Goal: Task Accomplishment & Management: Complete application form

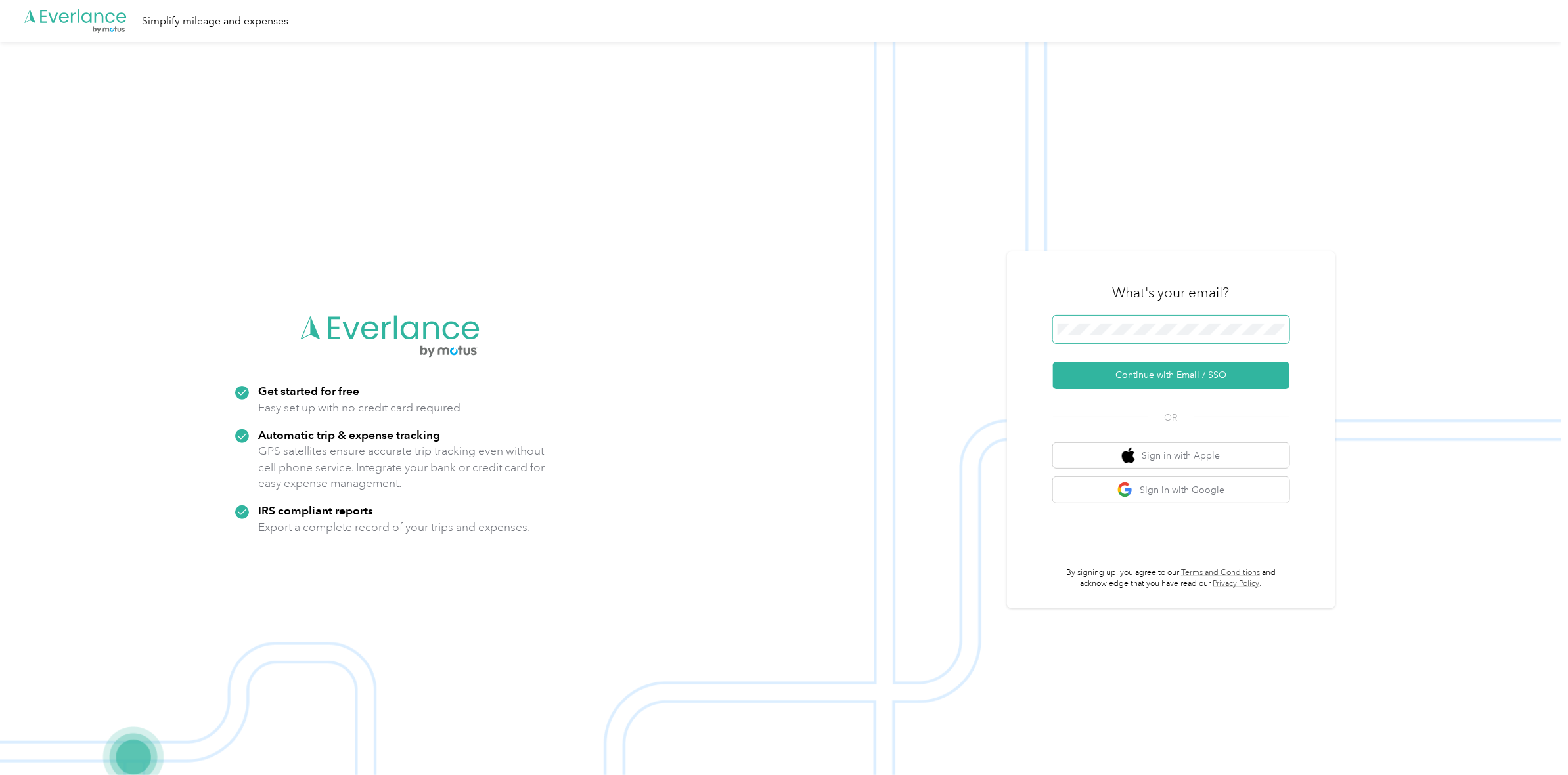
click at [1133, 319] on span at bounding box center [1171, 329] width 236 height 27
click at [1417, 267] on img at bounding box center [780, 429] width 1562 height 775
click at [1161, 321] on span at bounding box center [1171, 329] width 236 height 27
click at [1164, 376] on button "Continue with Email / SSO" at bounding box center [1171, 375] width 236 height 27
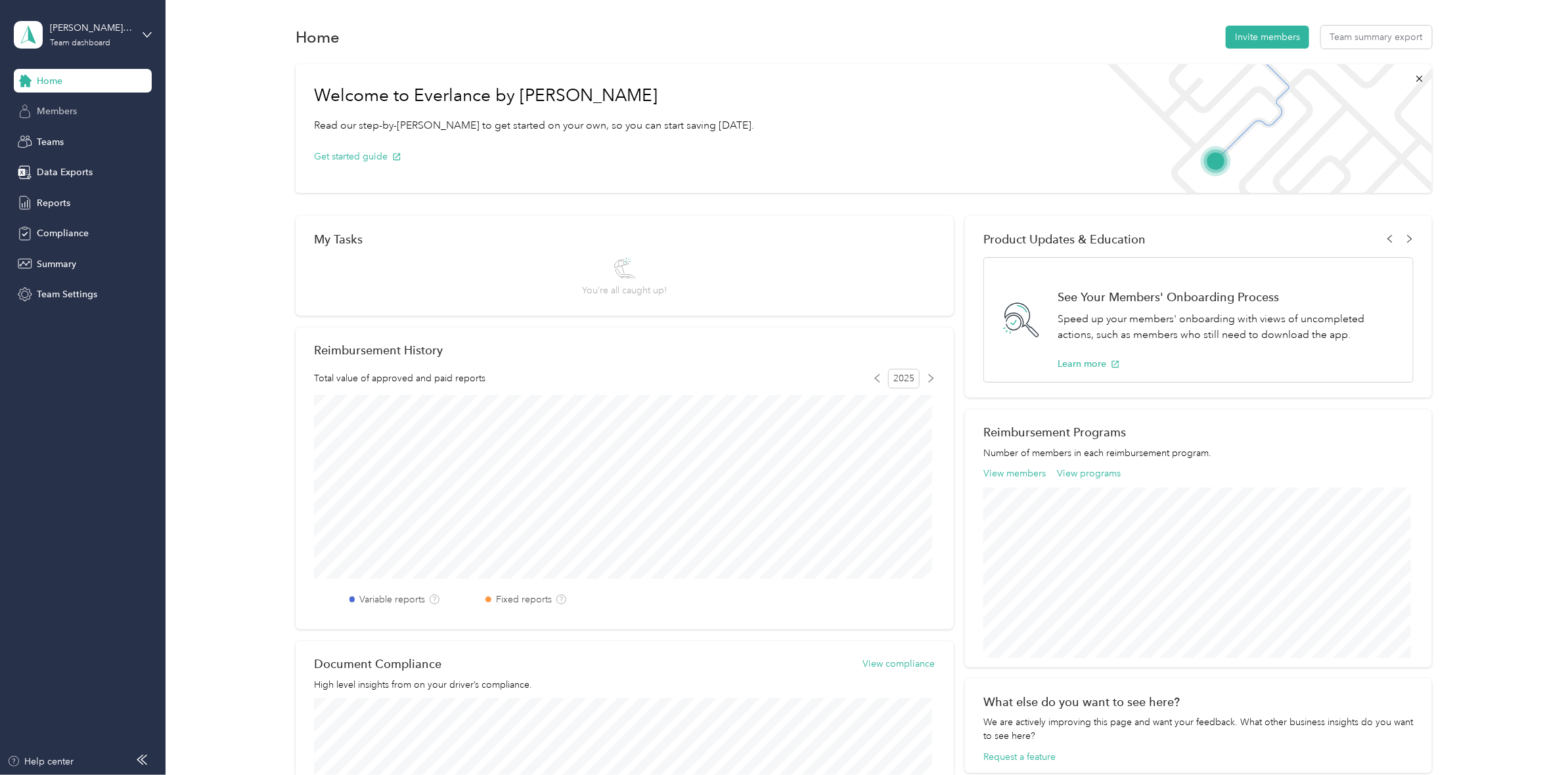
click at [44, 108] on span "Members" at bounding box center [57, 111] width 40 height 14
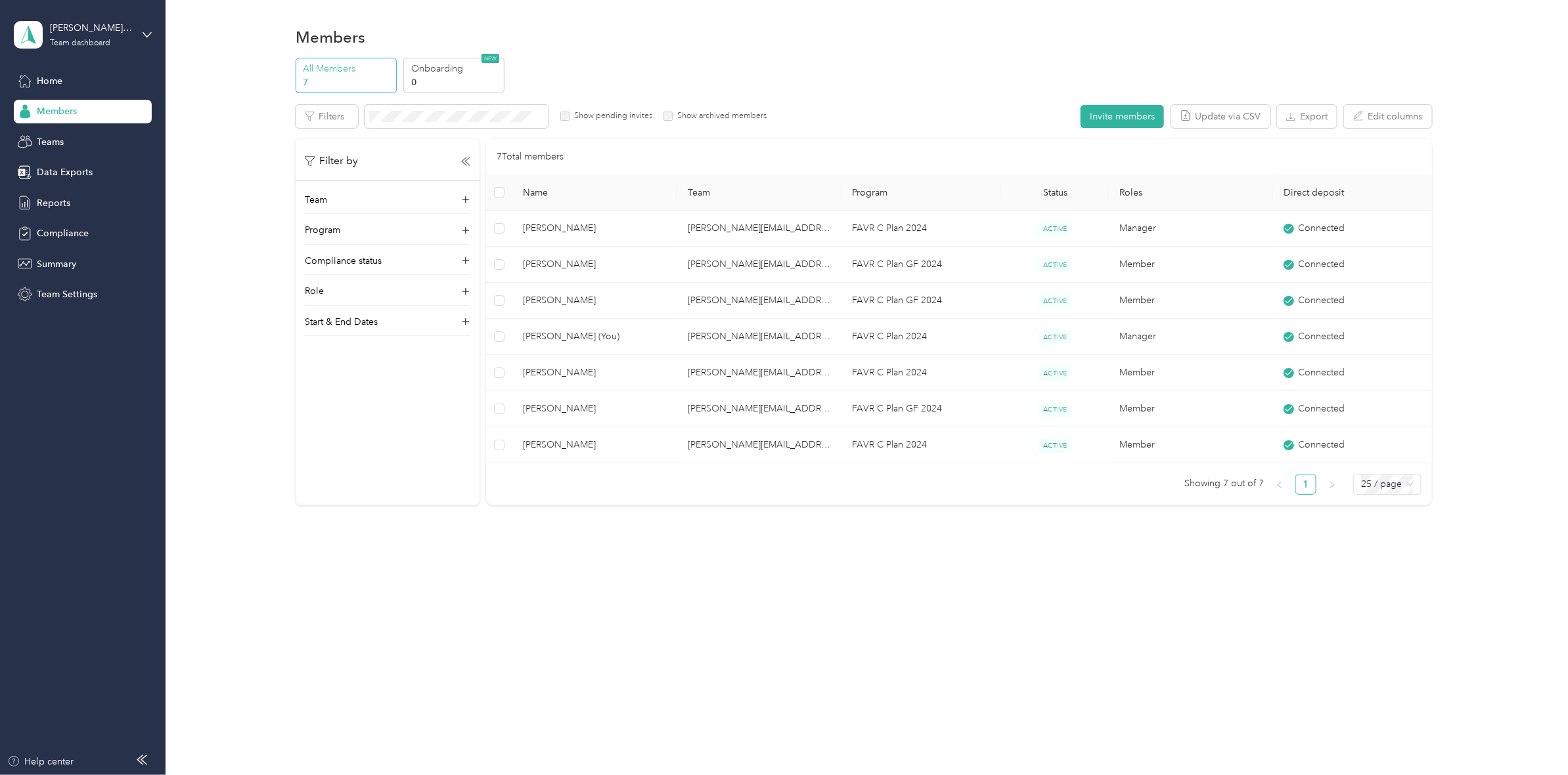
click at [145, 25] on div "arthur.rojo@convergint.com Team dashboard" at bounding box center [82, 35] width 138 height 46
click at [89, 136] on div "Personal dashboard" at bounding box center [67, 137] width 83 height 14
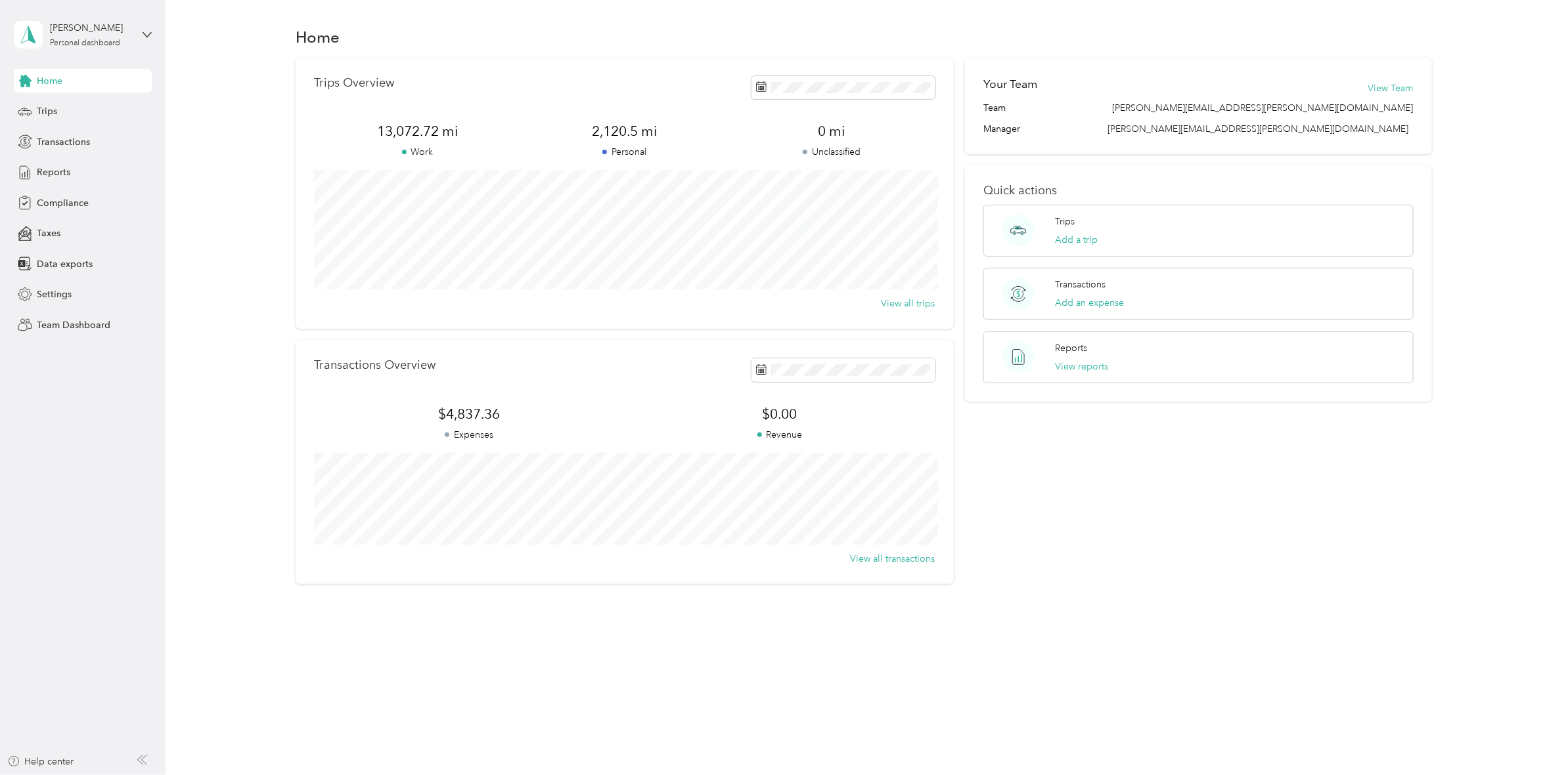
click at [156, 26] on aside "Arthur Rojo Personal dashboard Home Trips Transactions Reports Compliance Taxes…" at bounding box center [83, 388] width 166 height 775
click at [148, 33] on icon at bounding box center [147, 35] width 9 height 9
click at [73, 104] on div "Team dashboard" at bounding box center [61, 107] width 71 height 14
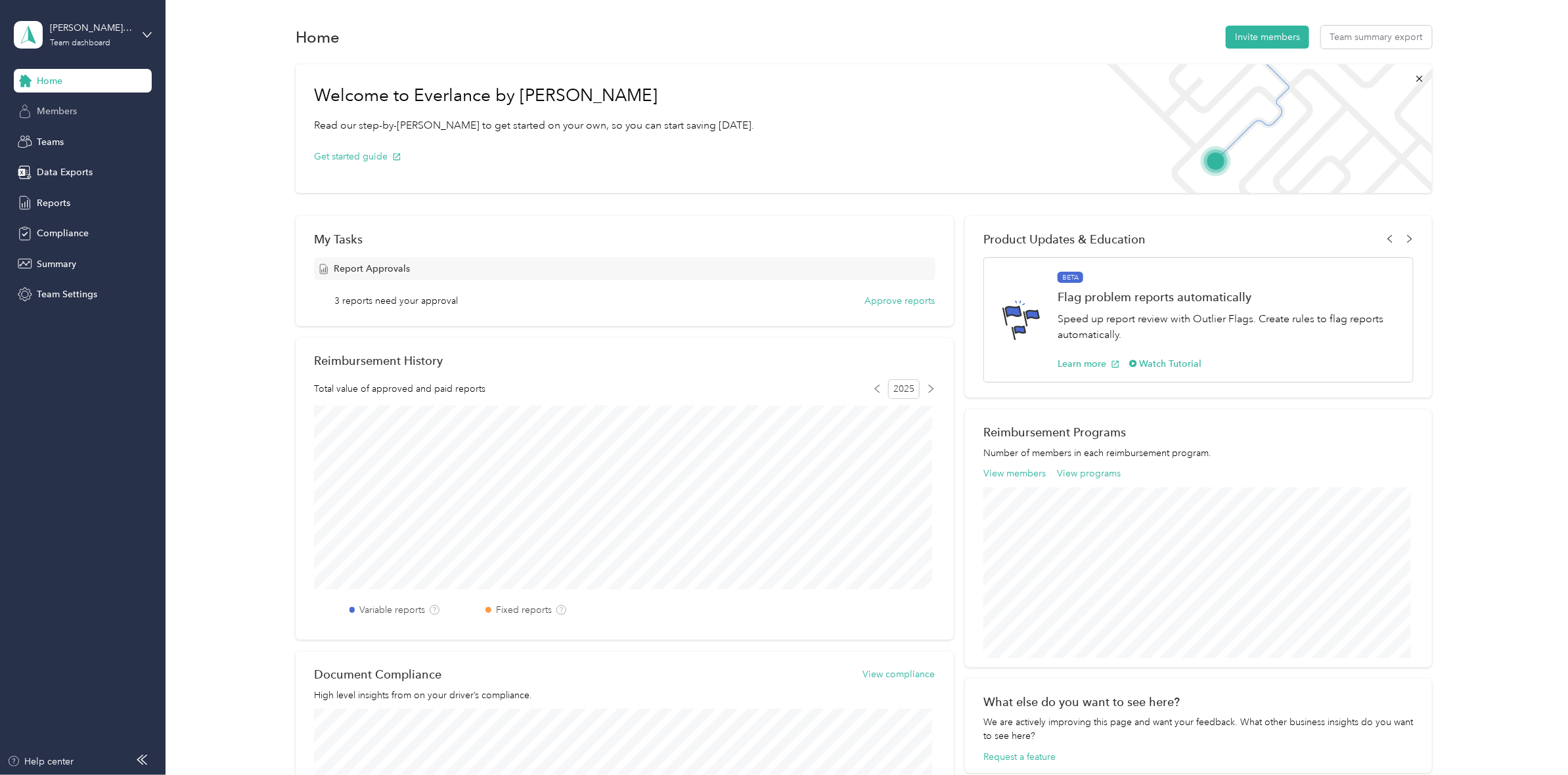
click at [60, 112] on span "Members" at bounding box center [57, 111] width 40 height 14
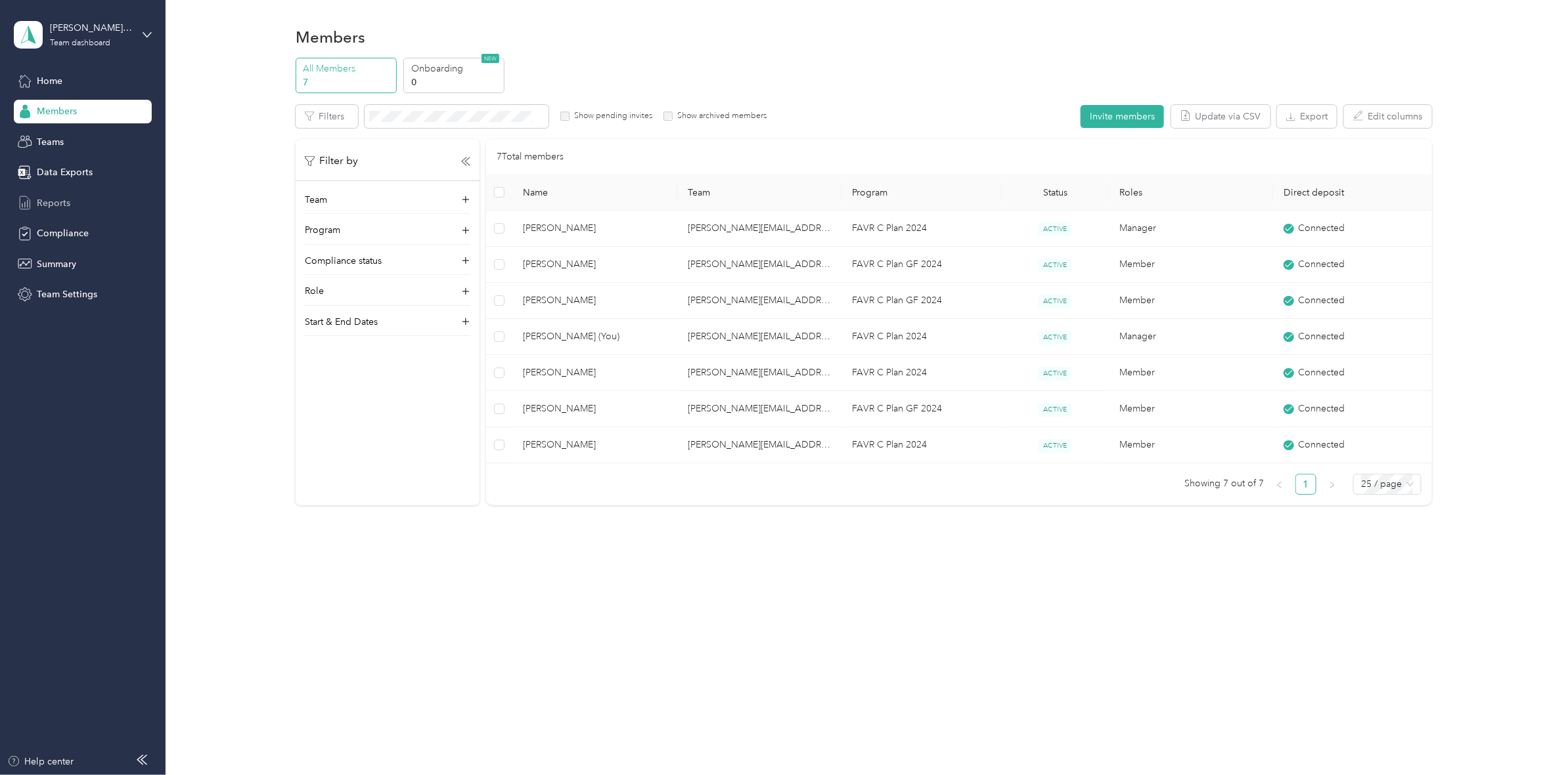
click at [68, 197] on span "Reports" at bounding box center [53, 203] width 33 height 14
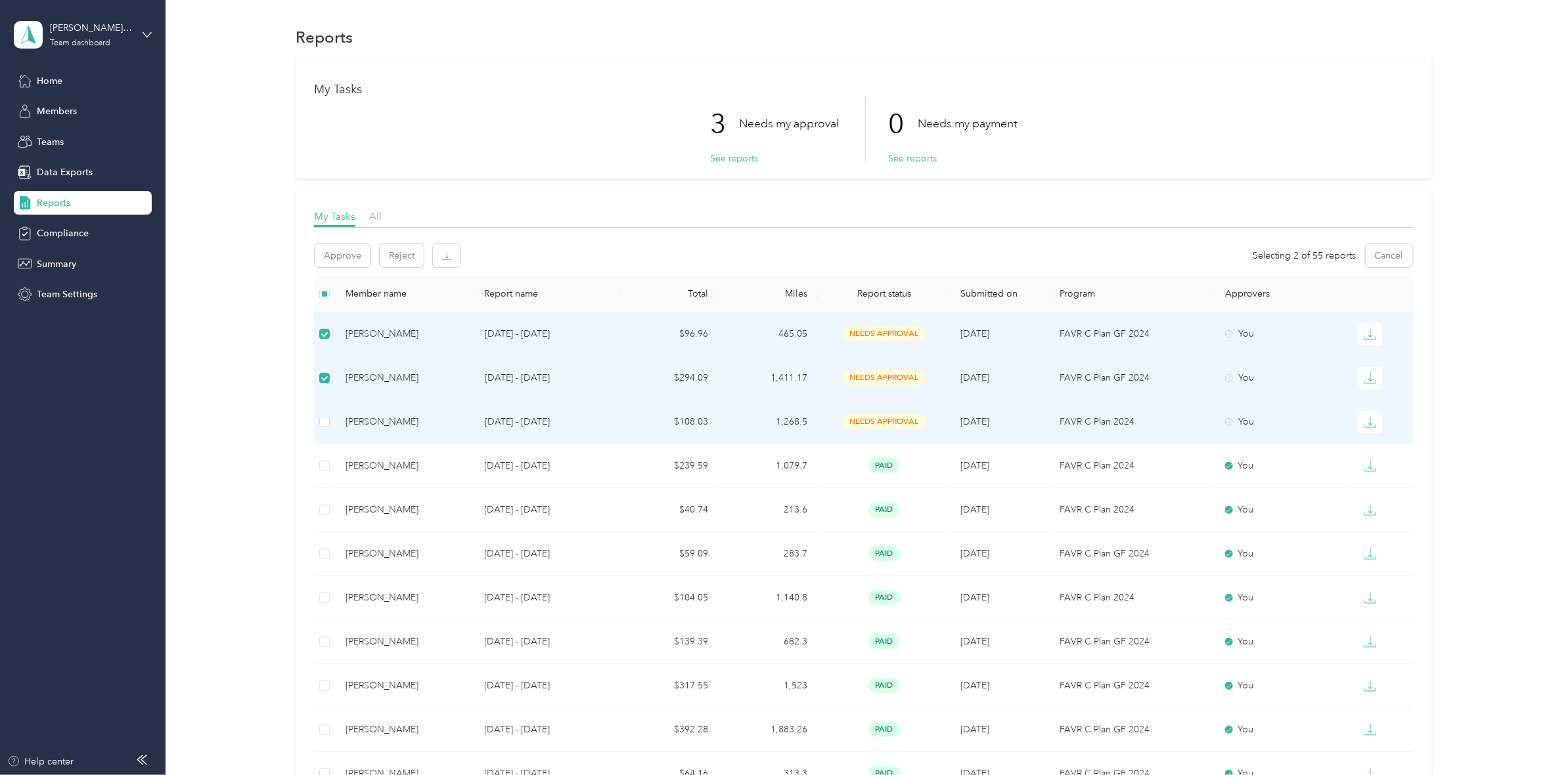
click at [330, 419] on td at bounding box center [324, 422] width 21 height 44
click at [339, 256] on button "Approve" at bounding box center [342, 256] width 55 height 23
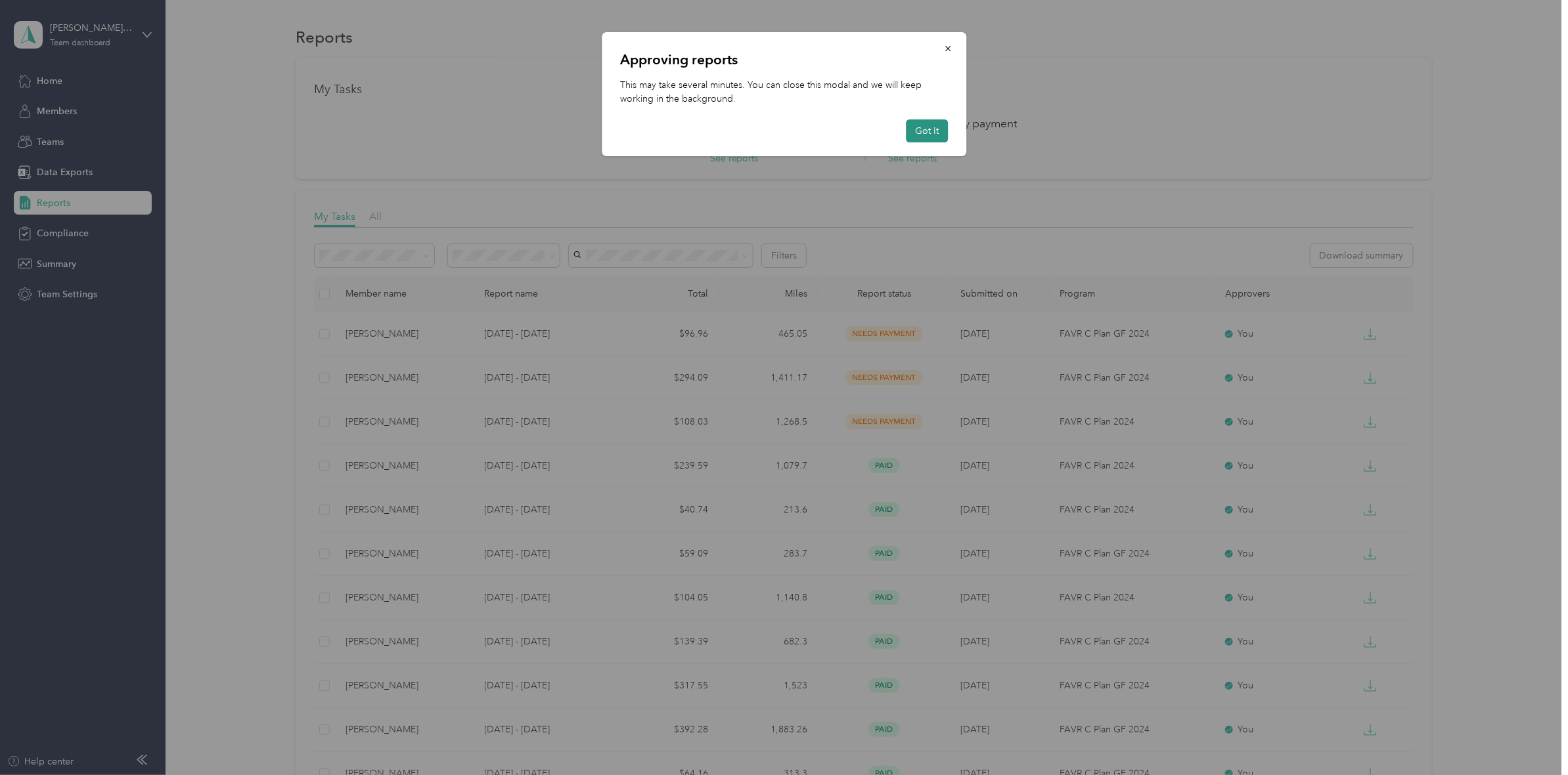
click at [930, 131] on button "Got it" at bounding box center [927, 131] width 42 height 23
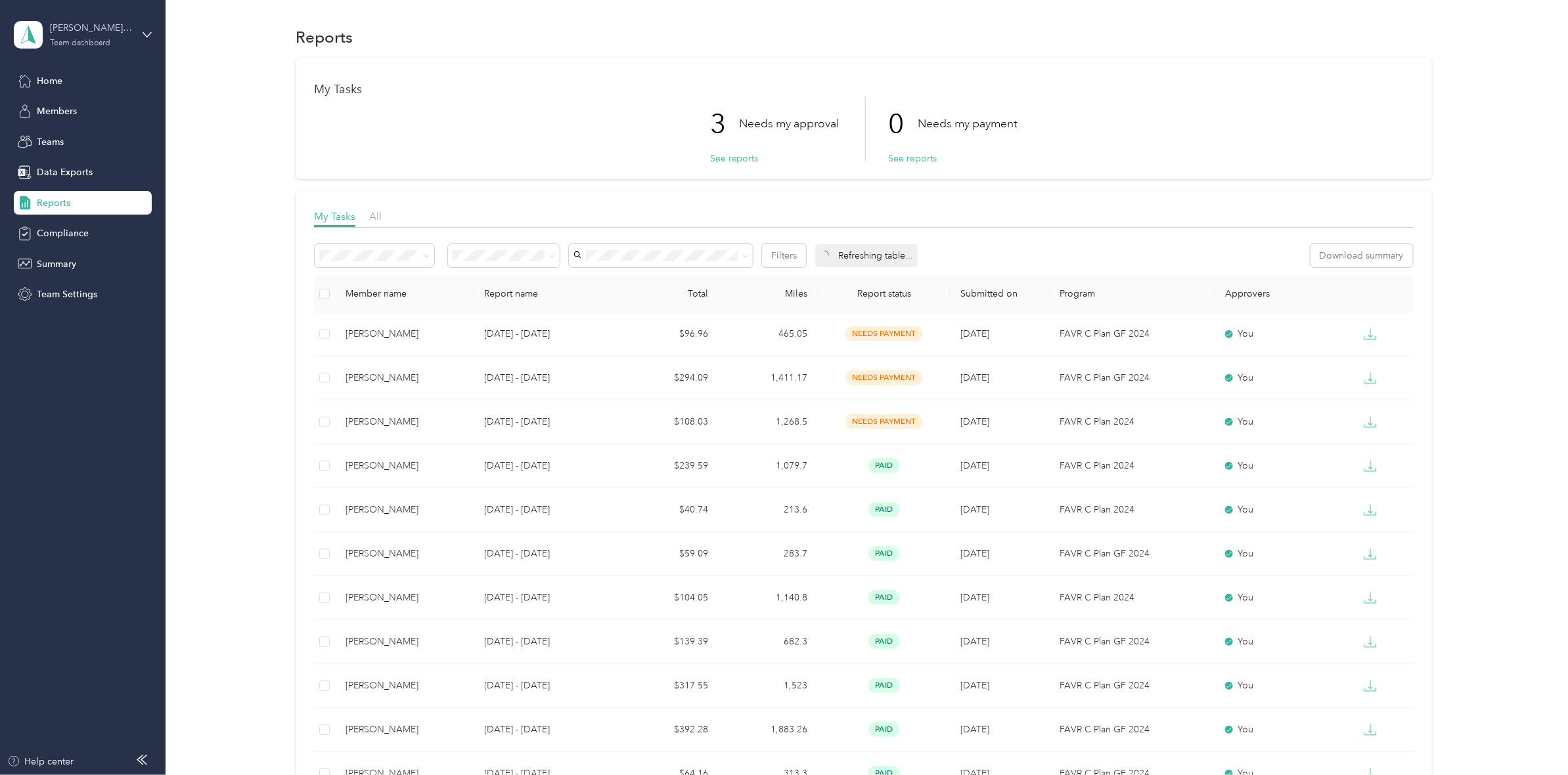
drag, startPoint x: 79, startPoint y: 40, endPoint x: 123, endPoint y: 37, distance: 44.1
click at [80, 40] on div "Team dashboard" at bounding box center [80, 43] width 61 height 8
click at [66, 143] on div "Personal dashboard" at bounding box center [226, 138] width 406 height 23
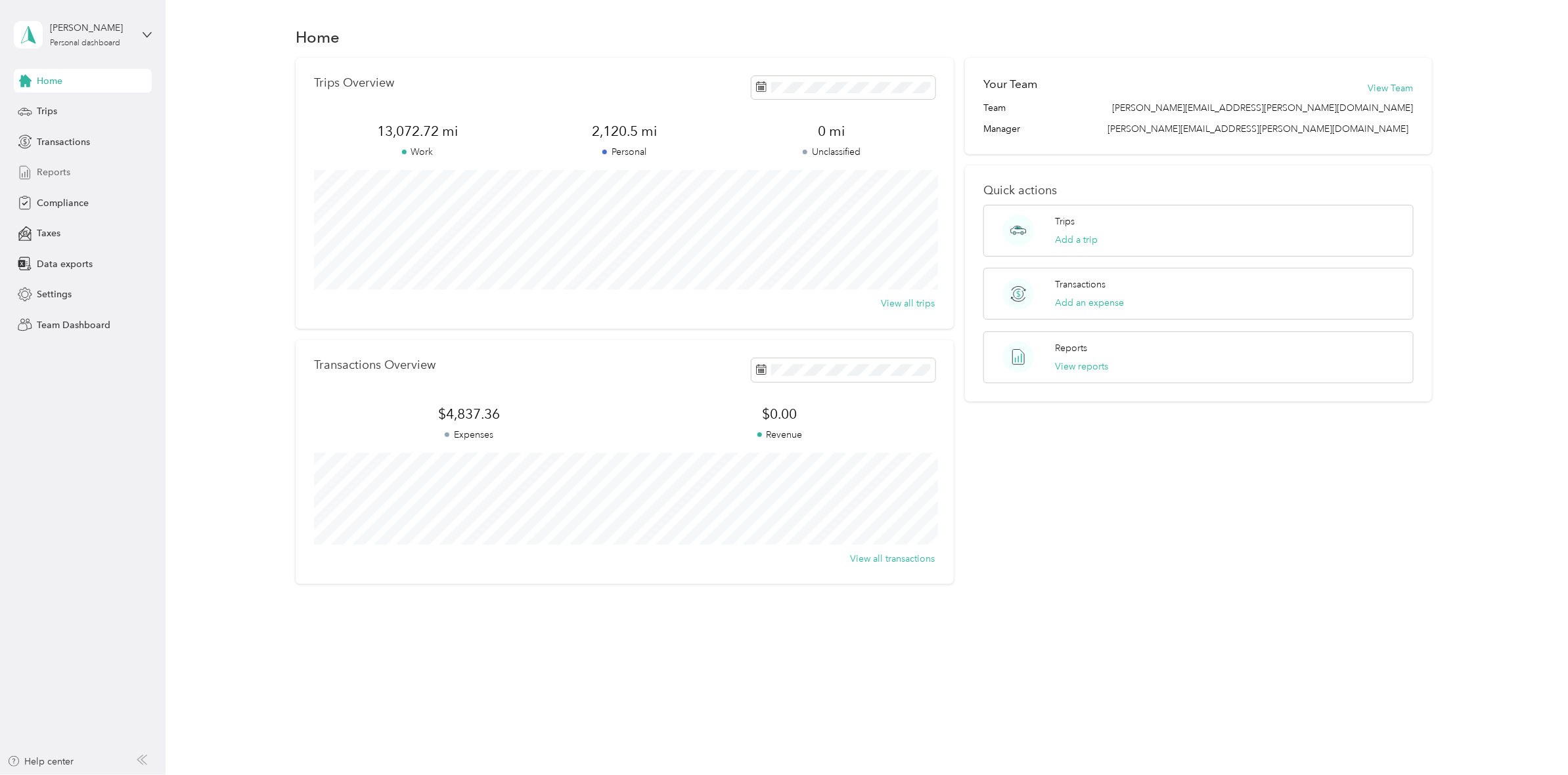
click at [63, 174] on span "Reports" at bounding box center [53, 172] width 33 height 14
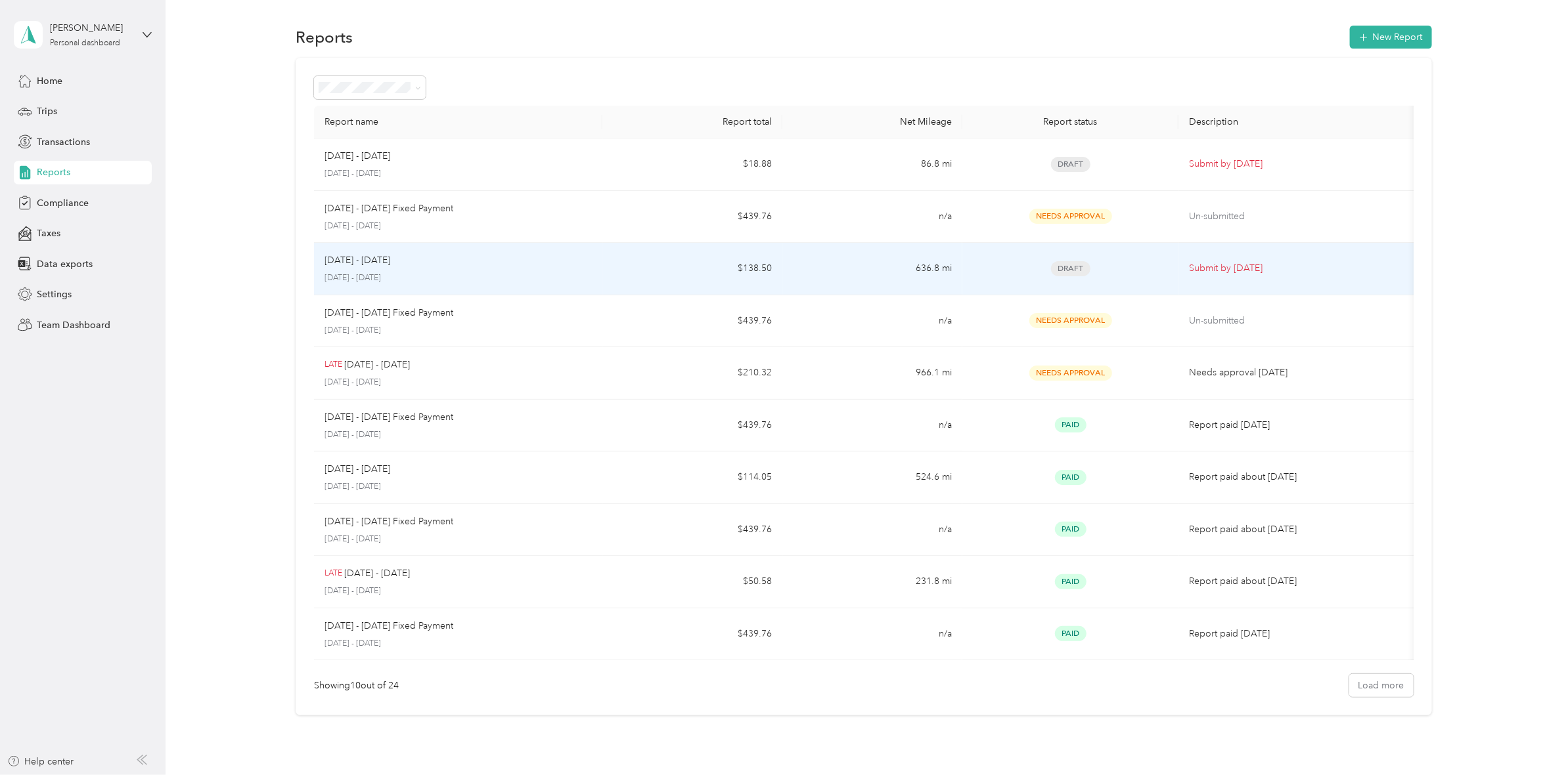
click at [555, 260] on div "Sep 1 - 30, 2025" at bounding box center [458, 261] width 267 height 14
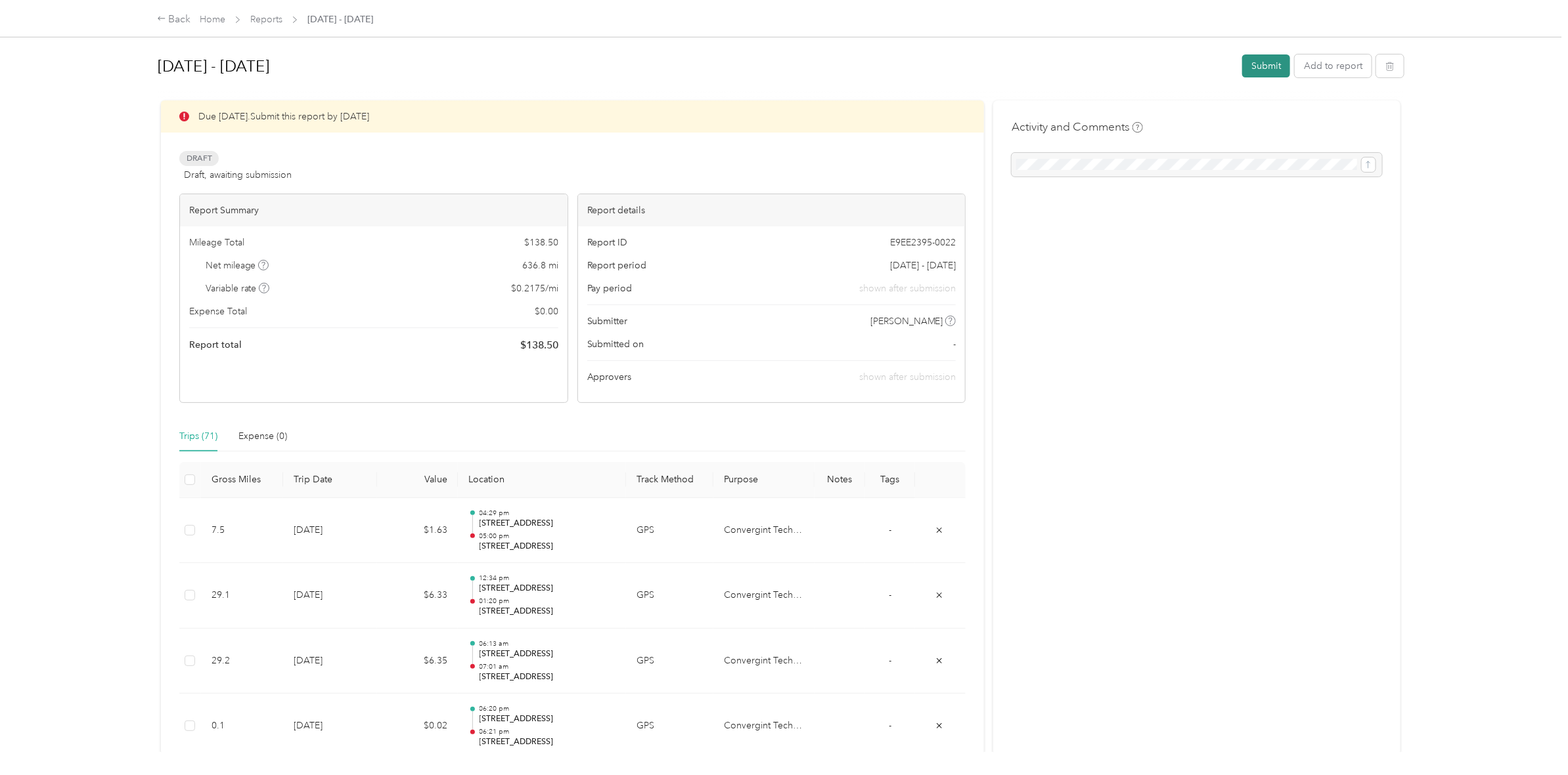
click at [1258, 63] on button "Submit" at bounding box center [1266, 66] width 48 height 23
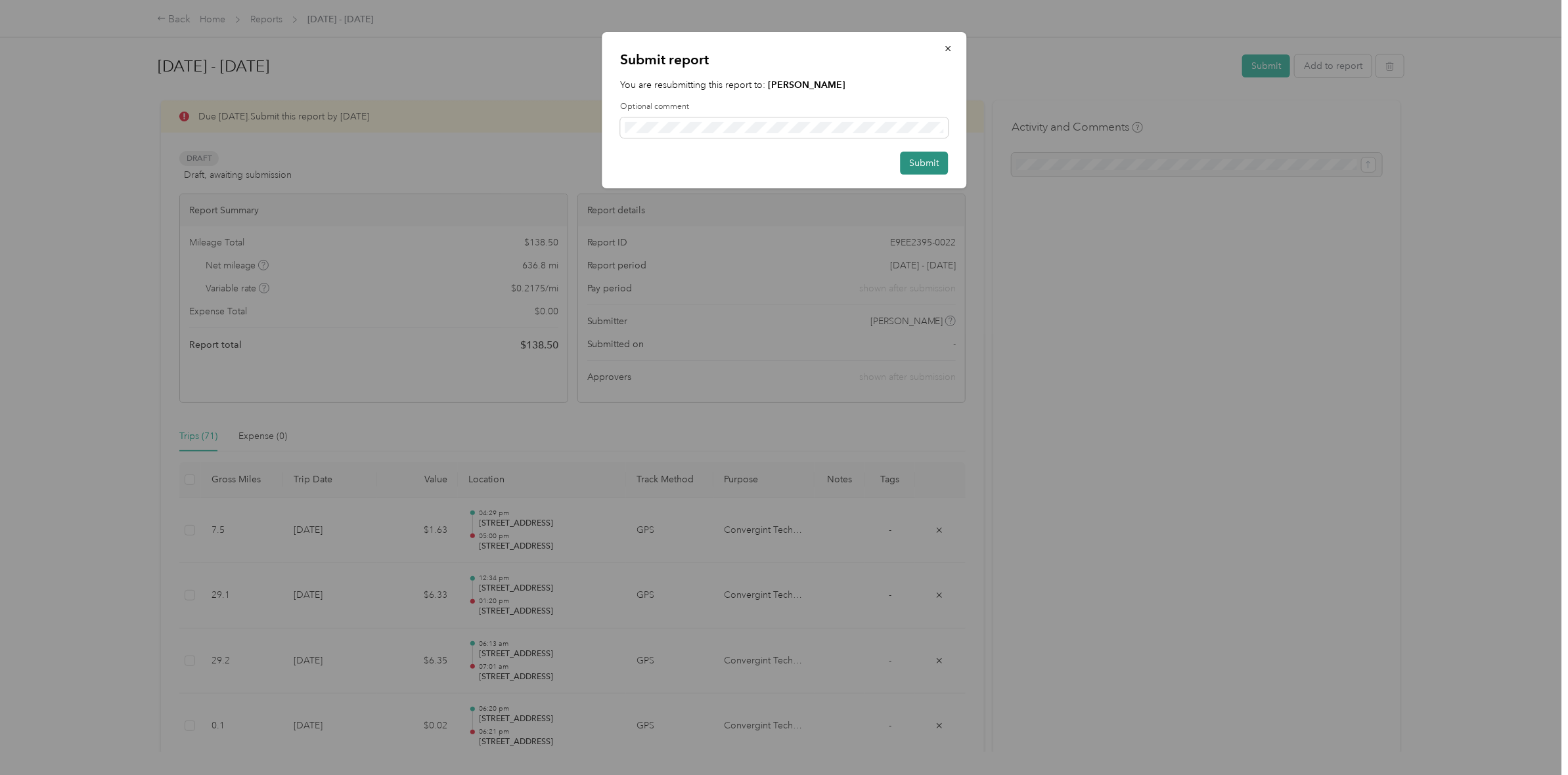
click at [934, 166] on button "Submit" at bounding box center [924, 163] width 48 height 23
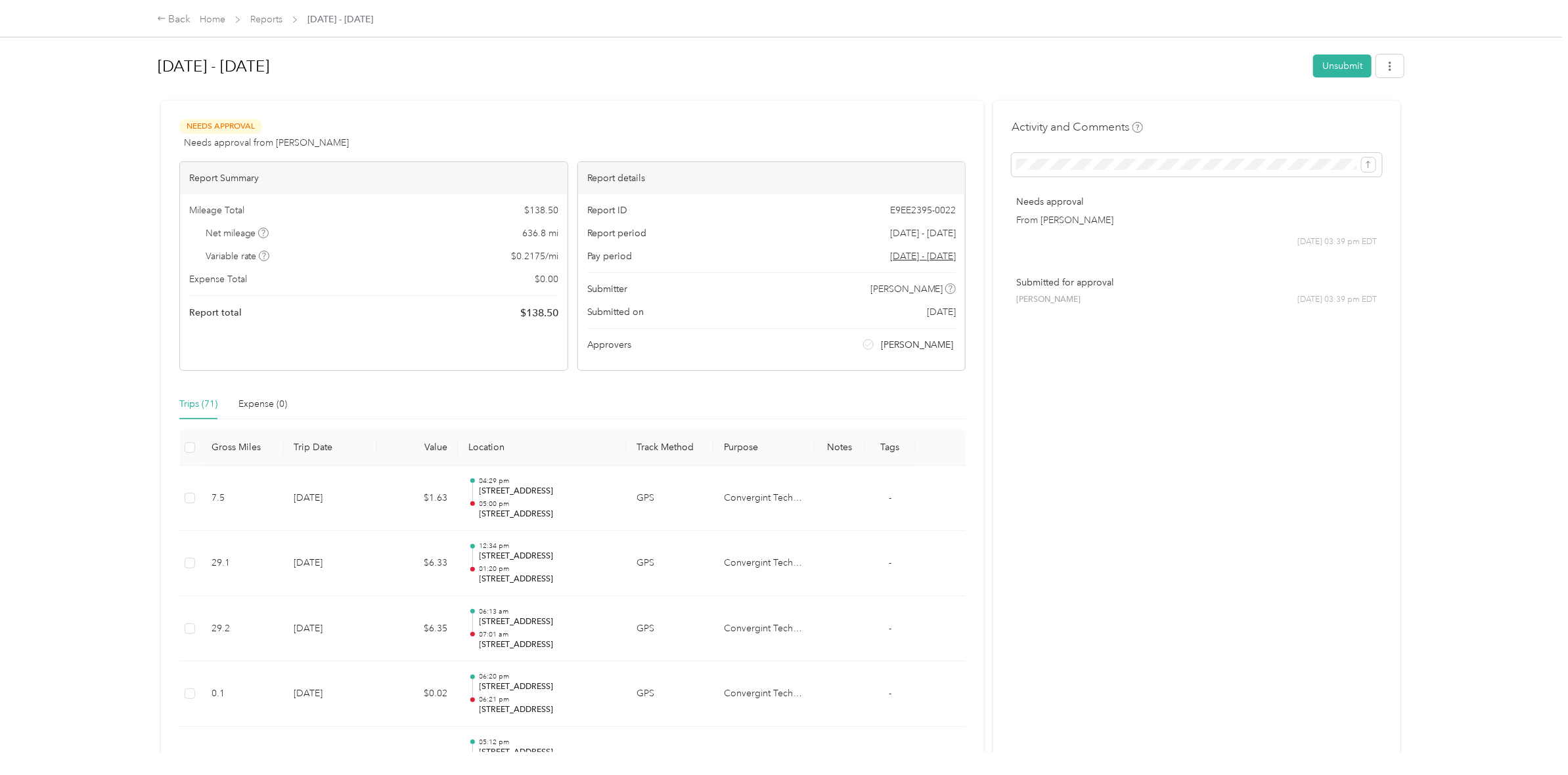
click at [450, 122] on div "Needs Approval Needs approval from Eric Balaban View activity & comments" at bounding box center [572, 135] width 786 height 32
drag, startPoint x: 460, startPoint y: 141, endPoint x: 494, endPoint y: 135, distance: 34.5
click at [461, 141] on div "Needs Approval Needs approval from Eric Balaban View activity & comments" at bounding box center [572, 135] width 786 height 32
click at [211, 19] on link "Home" at bounding box center [213, 19] width 26 height 11
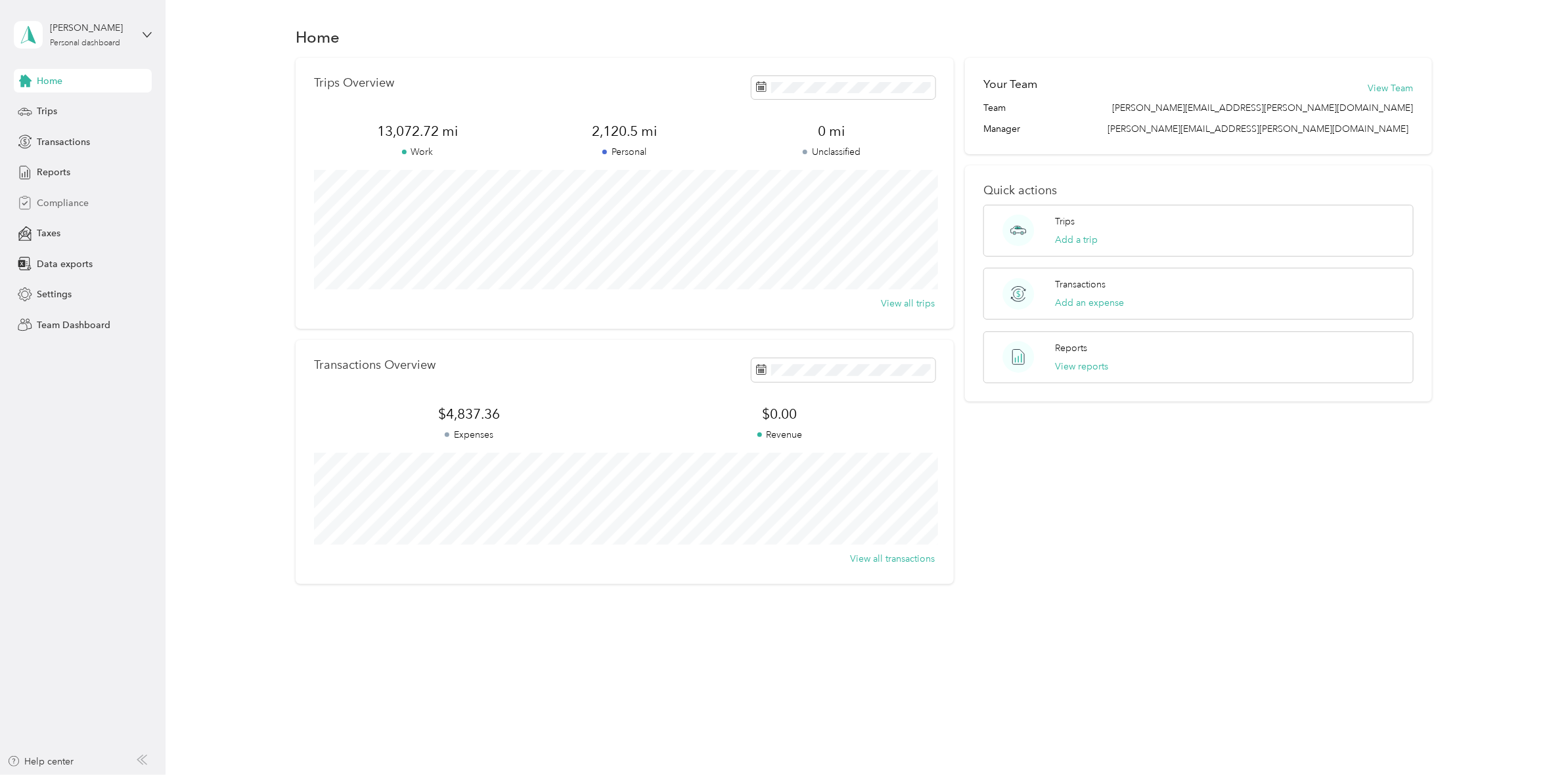
click at [60, 202] on span "Compliance" at bounding box center [63, 203] width 52 height 14
